Goal: Transaction & Acquisition: Purchase product/service

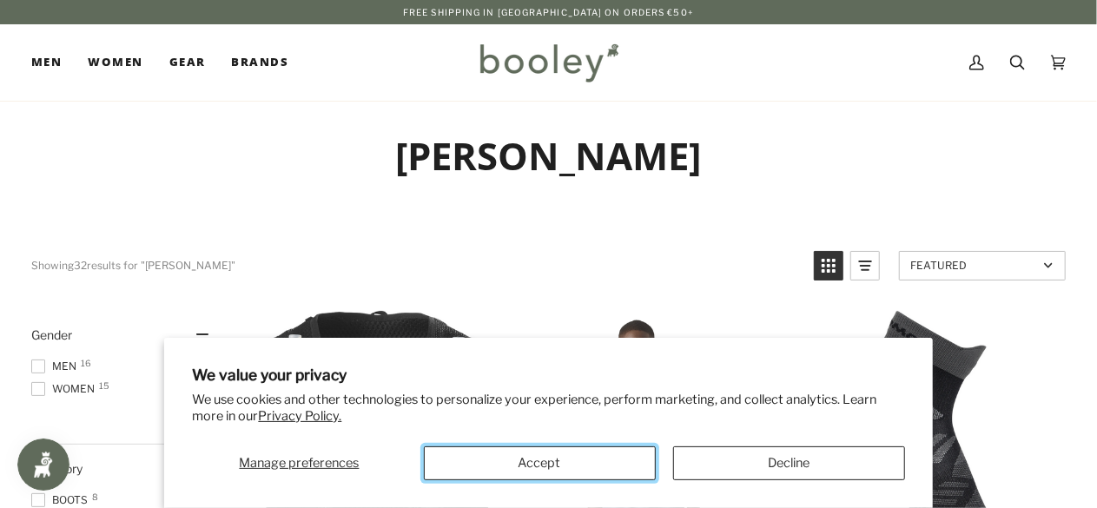
click at [507, 454] on button "Accept" at bounding box center [540, 463] width 232 height 34
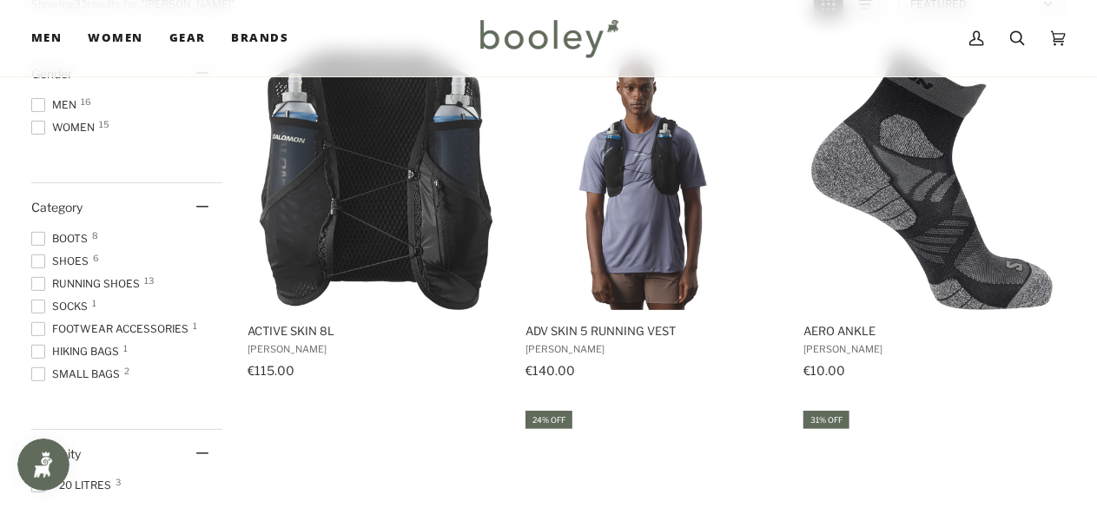
scroll to position [262, 0]
click at [33, 131] on span at bounding box center [38, 127] width 14 height 14
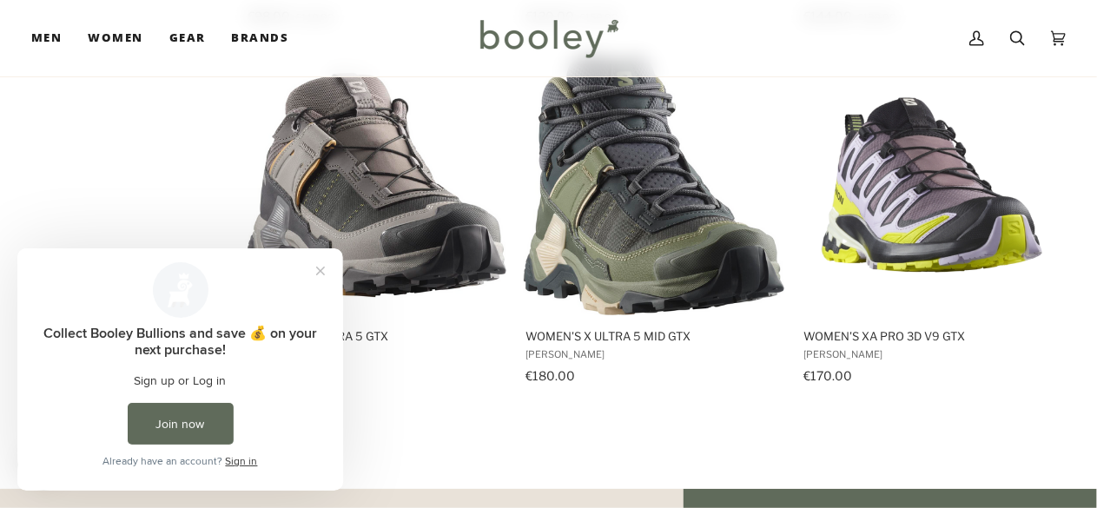
scroll to position [1693, 0]
click at [315, 268] on button "Close prompt" at bounding box center [320, 269] width 31 height 31
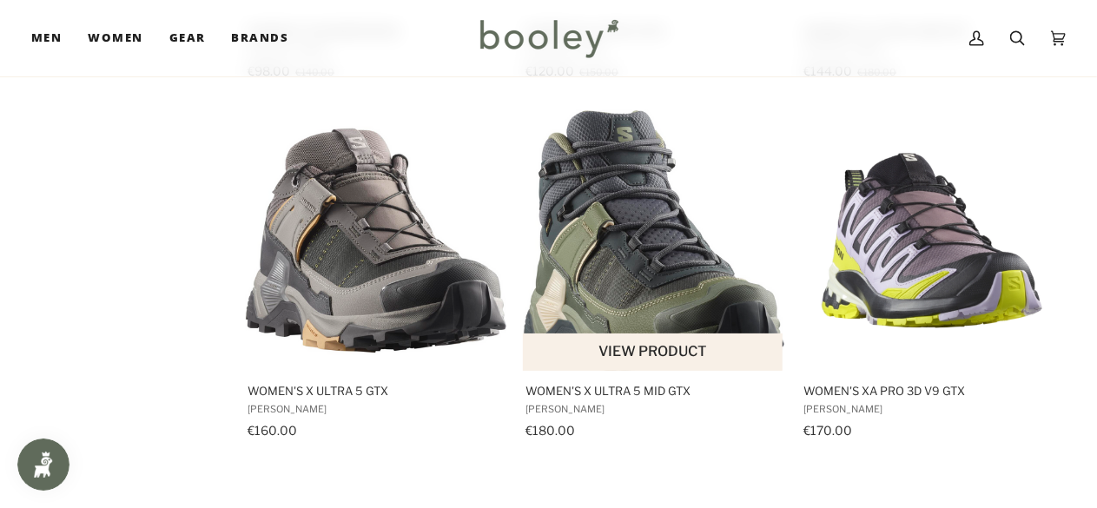
scroll to position [1639, 0]
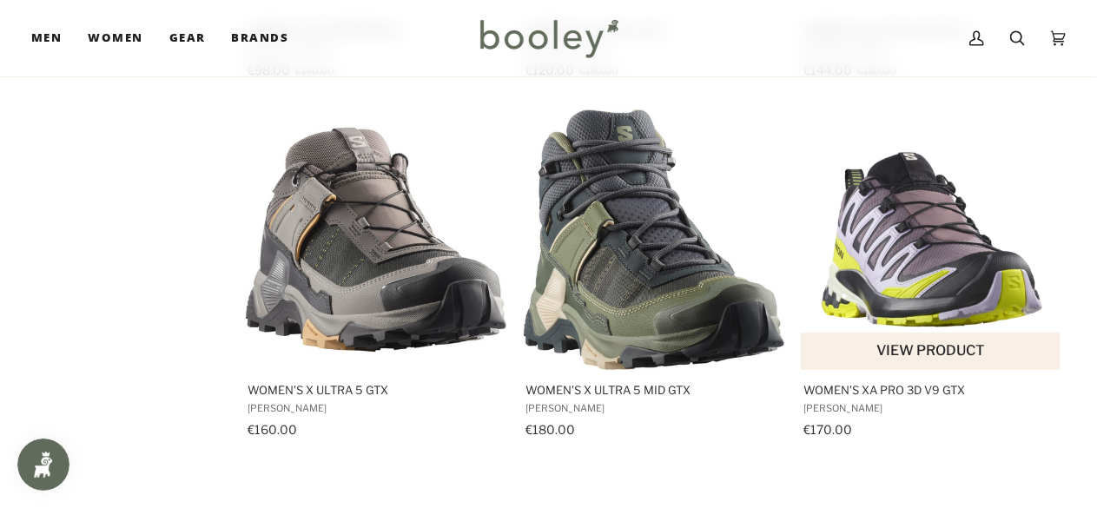
click at [976, 188] on img "Women's XA Pro 3D V9 GTX" at bounding box center [932, 239] width 261 height 261
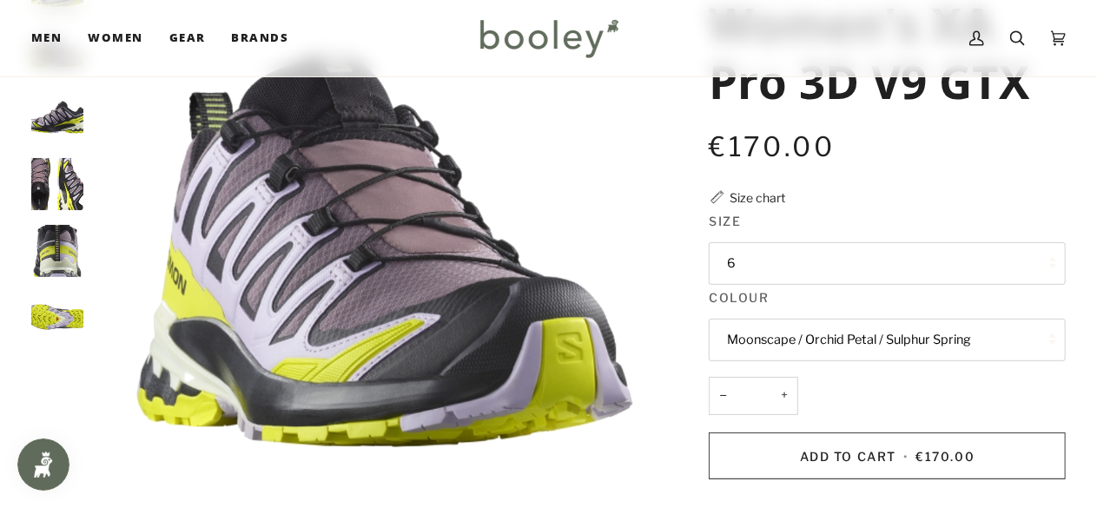
click at [894, 332] on button "Moonscape / Orchid Petal / Sulphur Spring" at bounding box center [887, 340] width 357 height 43
click at [374, 230] on img "Salomon Women's XA Pro 3D V9 GTX Moonscape / Orchid Petal / Sulphur Spring- Boo…" at bounding box center [384, 250] width 585 height 585
click at [64, 153] on div at bounding box center [61, 157] width 61 height 399
click at [52, 96] on img "Salomon Women's XA Pro 3D V9 GTX Moonscape / Orchid Petal / Sulphur Spring- Boo…" at bounding box center [57, 117] width 52 height 52
